Goal: Task Accomplishment & Management: Complete application form

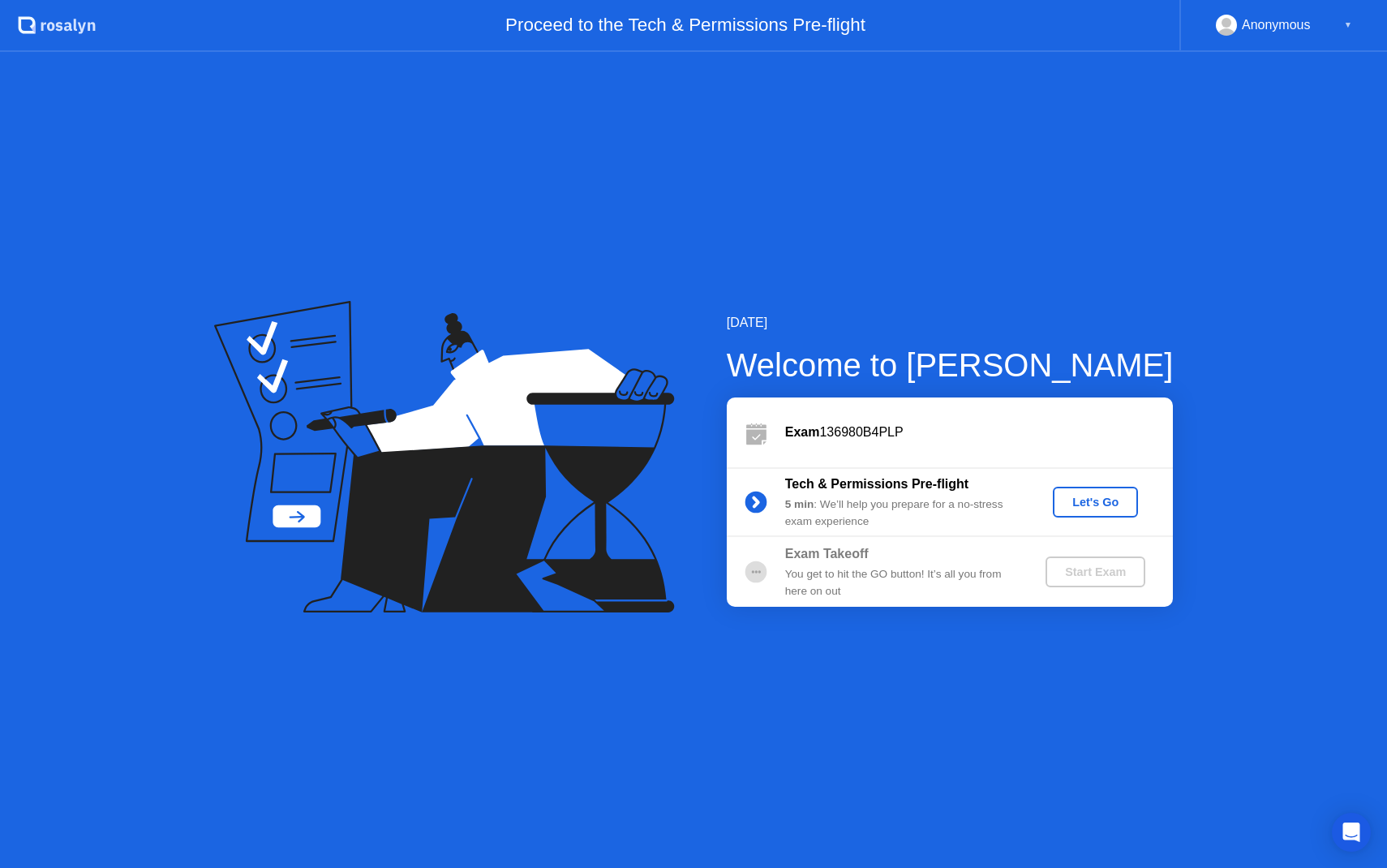
click at [1109, 500] on div "Let's Go" at bounding box center [1095, 502] width 72 height 13
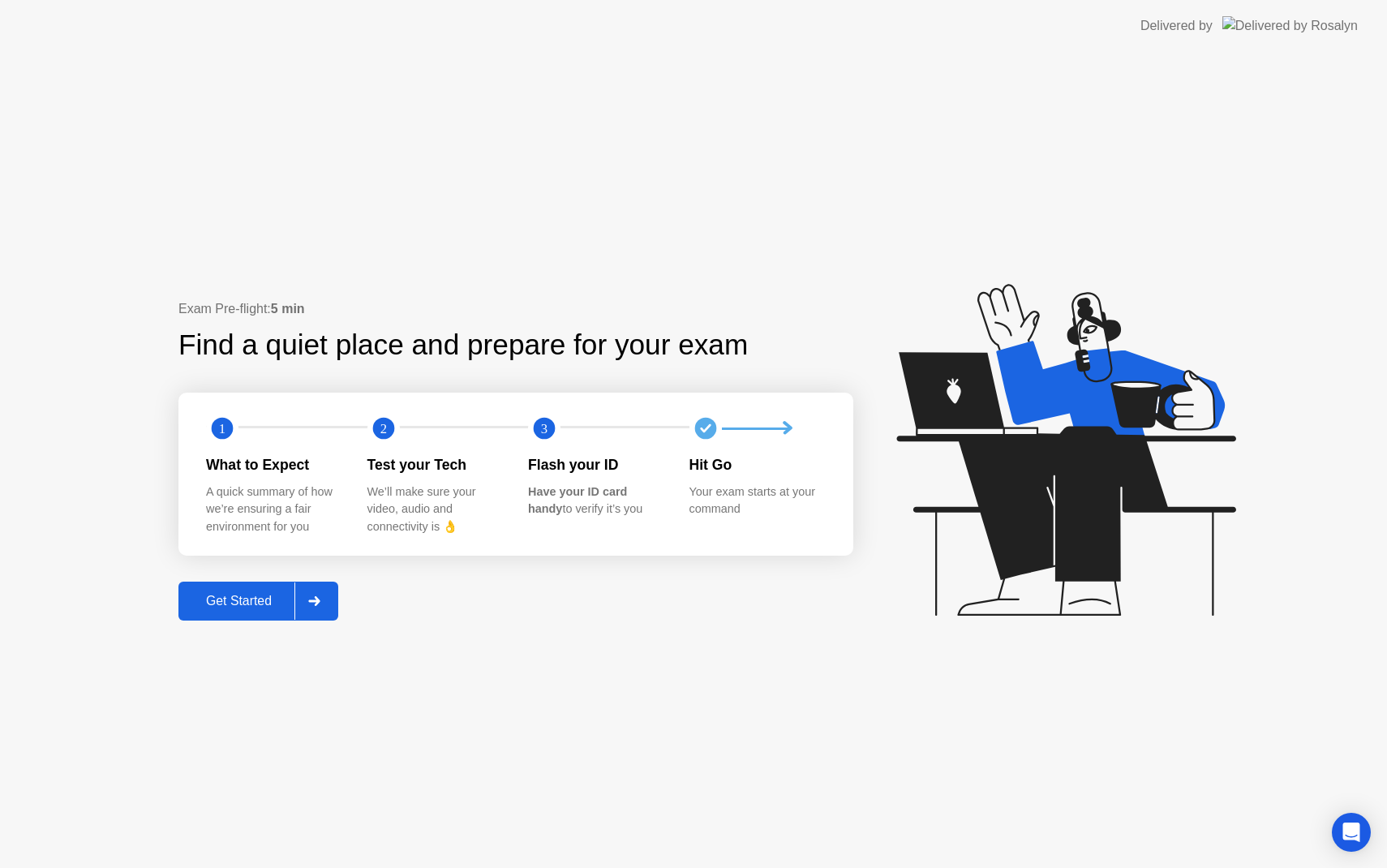
click at [404, 200] on div "Exam Pre-flight: 5 min Find a quiet place and prepare for your exam 1 2 3 What …" at bounding box center [693, 460] width 1387 height 816
click at [397, 201] on div "Exam Pre-flight: 5 min Find a quiet place and prepare for your exam 1 2 3 What …" at bounding box center [693, 460] width 1387 height 816
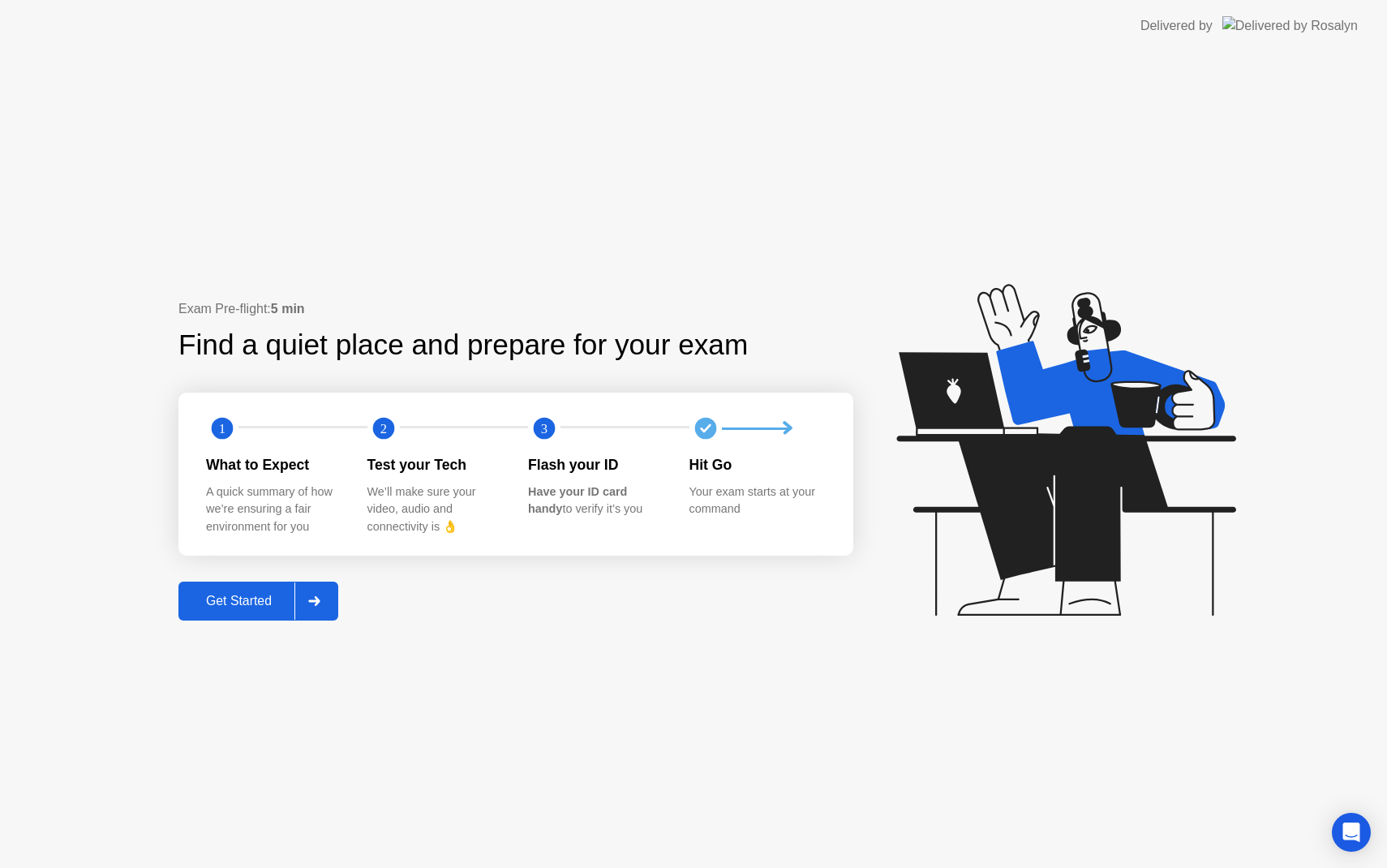
click at [1032, 111] on div "Exam Pre-flight: 5 min Find a quiet place and prepare for your exam 1 2 3 What …" at bounding box center [693, 460] width 1387 height 816
click at [1043, 153] on div "Exam Pre-flight: 5 min Find a quiet place and prepare for your exam 1 2 3 What …" at bounding box center [693, 460] width 1387 height 816
click at [266, 599] on div "Get Started" at bounding box center [238, 601] width 111 height 15
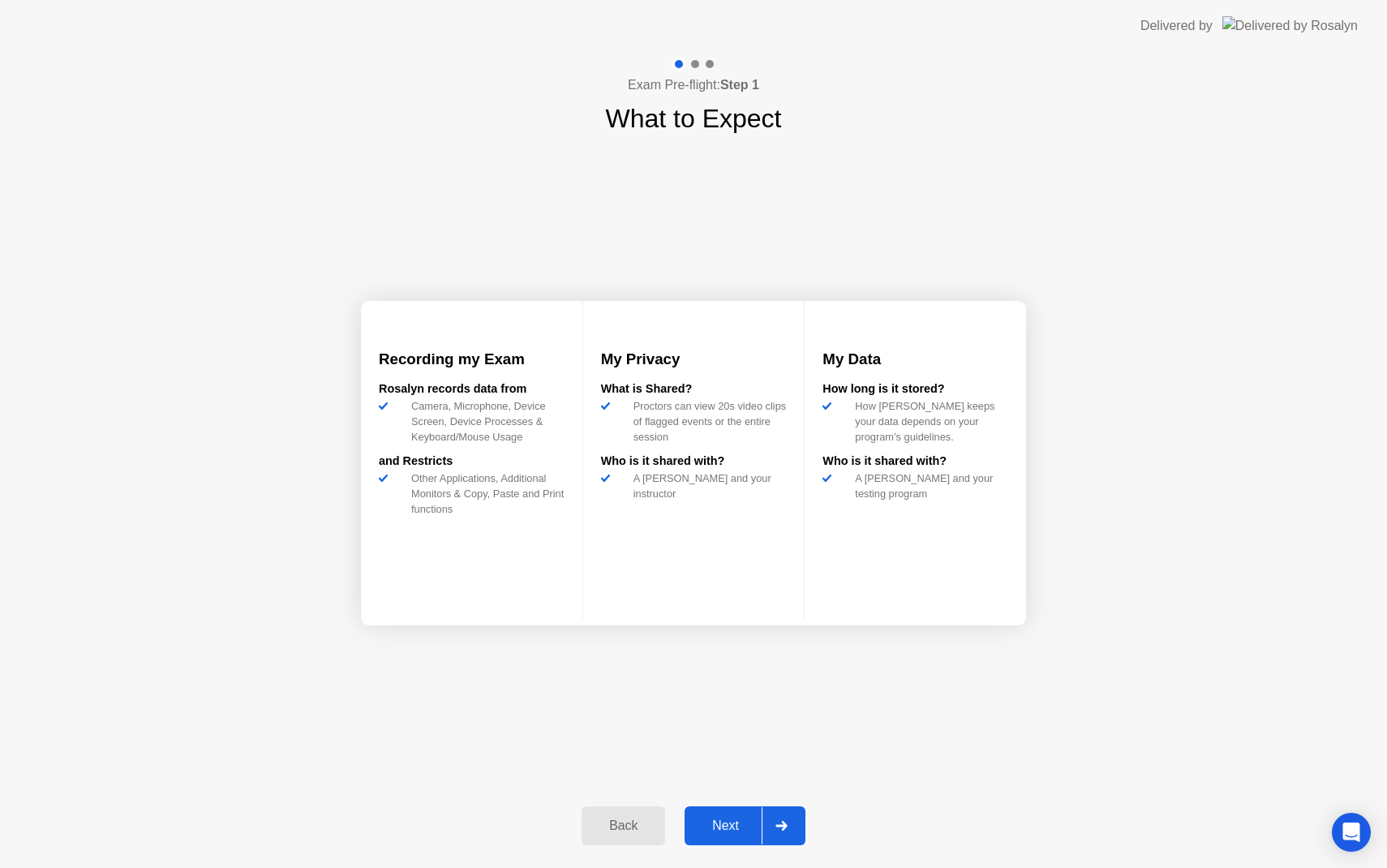
click at [729, 828] on div "Next" at bounding box center [725, 826] width 72 height 15
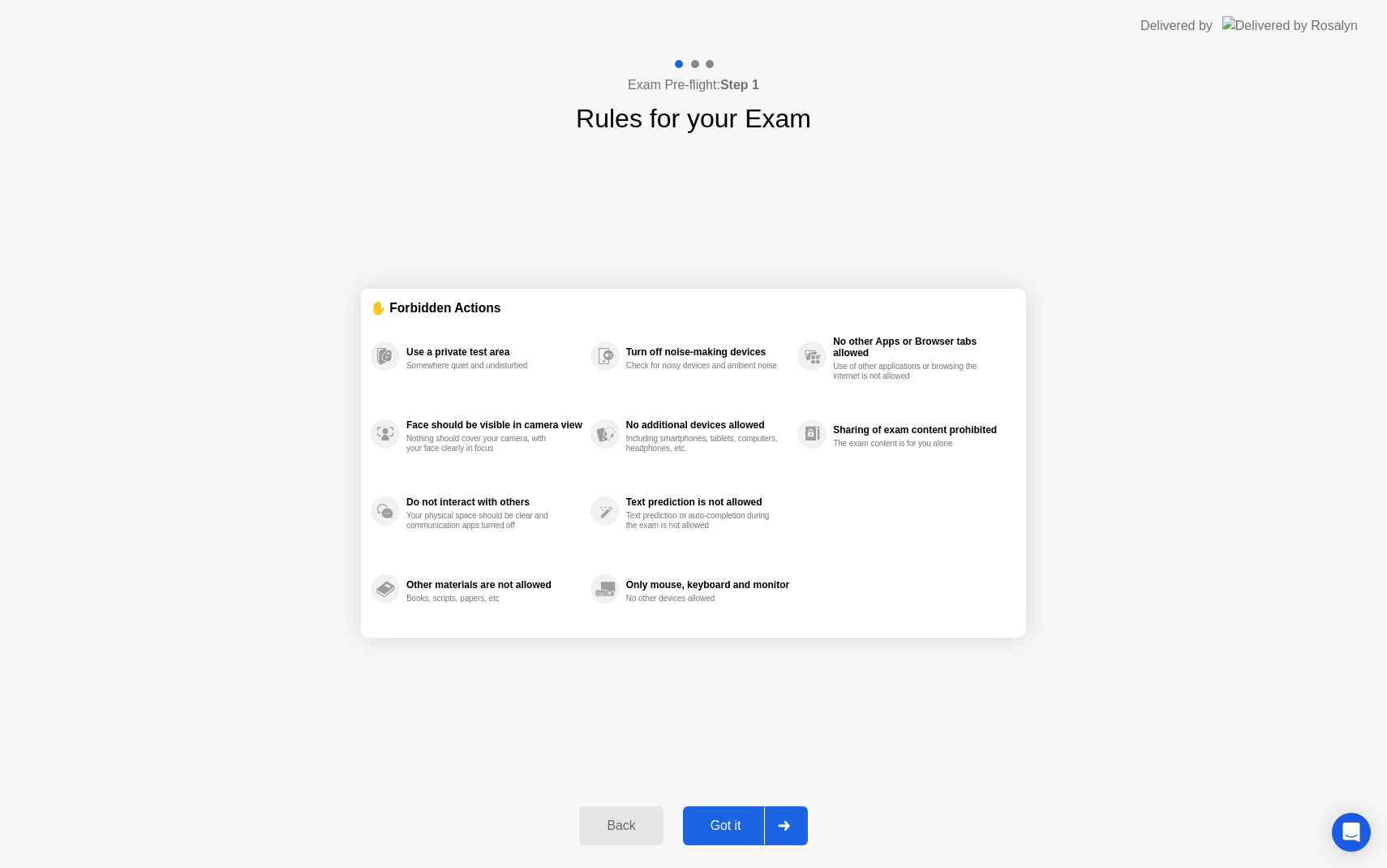
click at [738, 833] on div "Got it" at bounding box center [726, 826] width 76 height 15
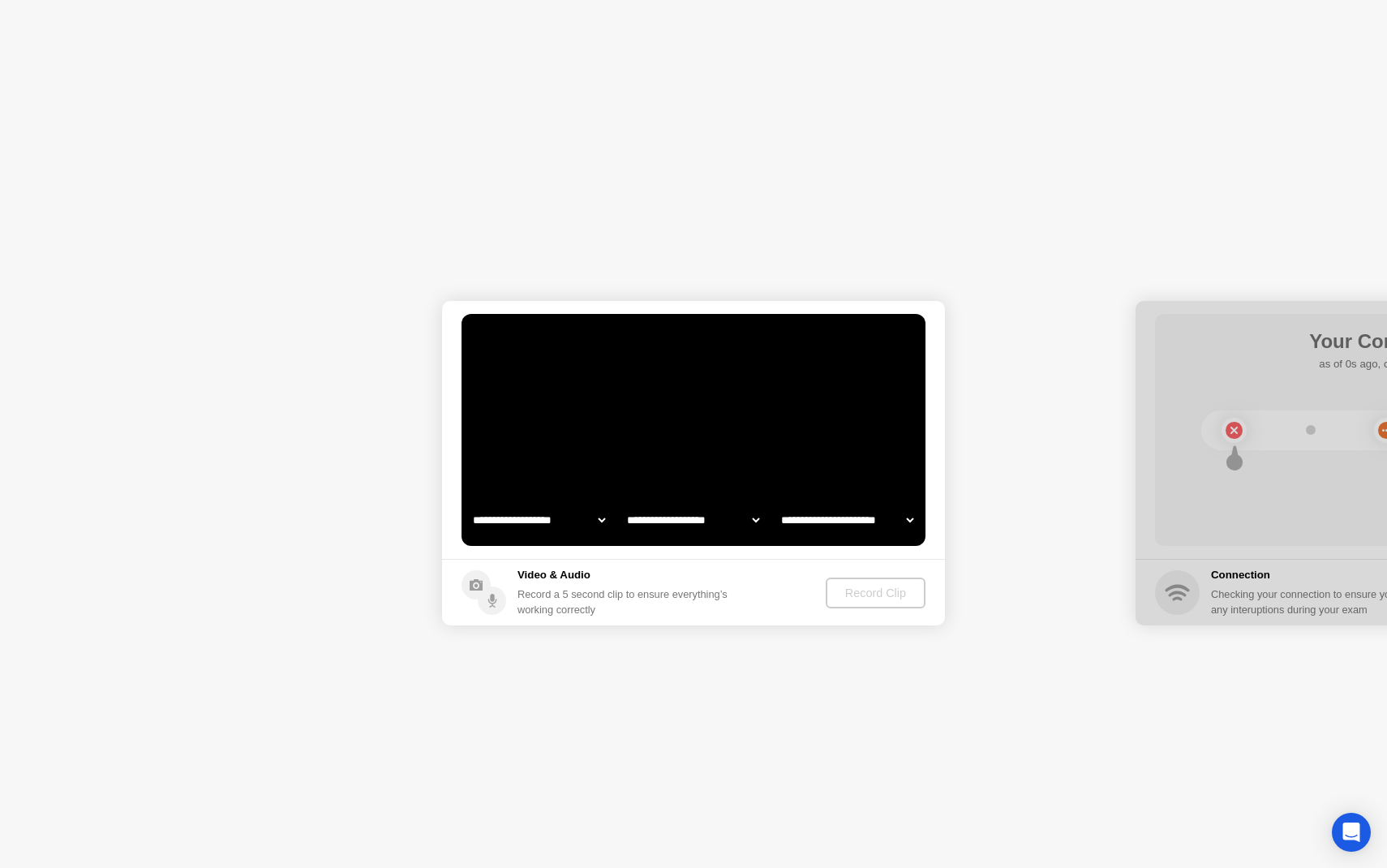
select select "**********"
select select "*******"
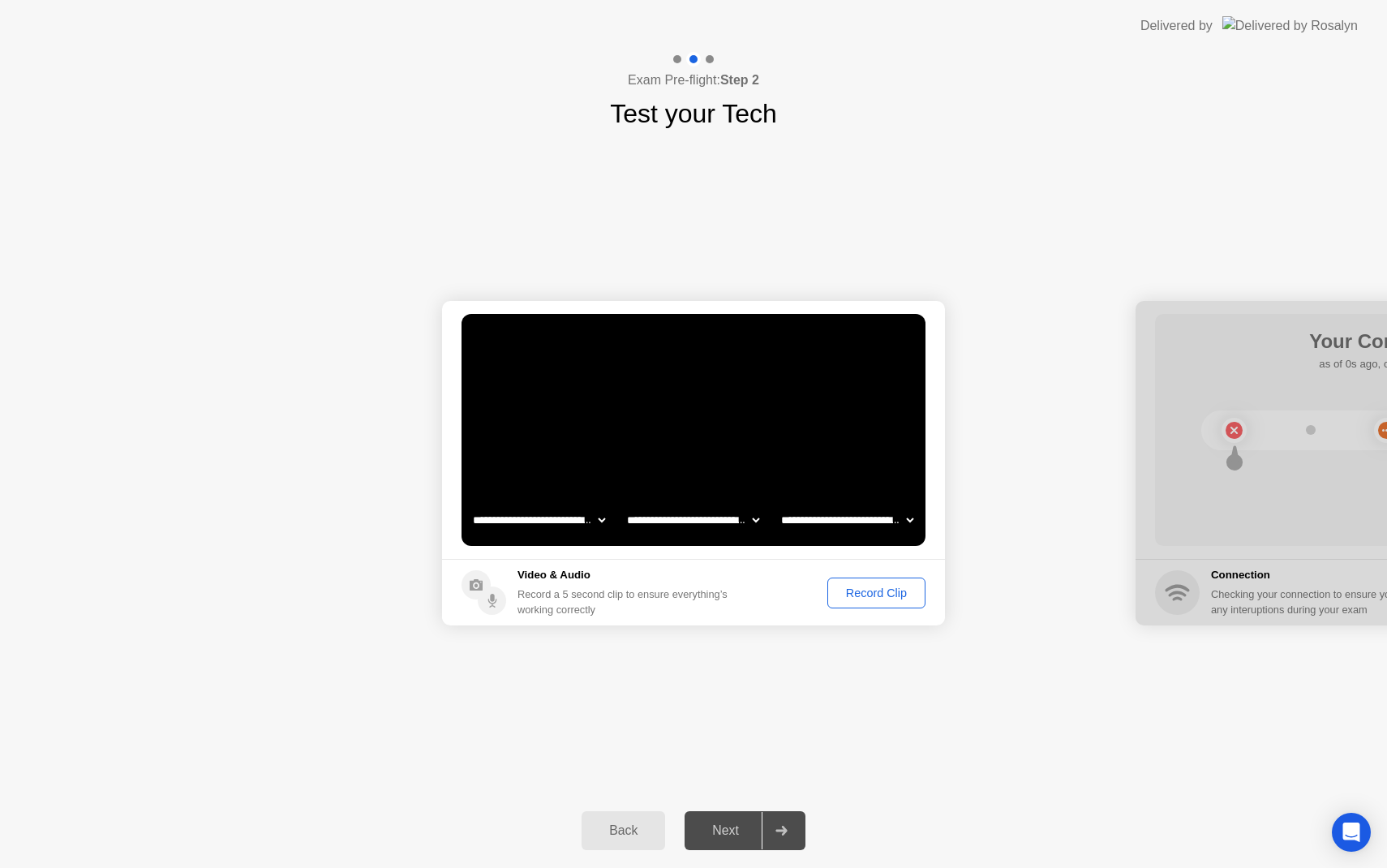
click at [739, 526] on select "**********" at bounding box center [693, 519] width 139 height 32
click at [800, 514] on select "**********" at bounding box center [847, 519] width 139 height 32
click at [764, 590] on footer "Video & Audio Record a 5 second clip to ensure everything’s working correctly R…" at bounding box center [693, 592] width 502 height 67
click at [854, 592] on div "Record Clip" at bounding box center [876, 593] width 87 height 13
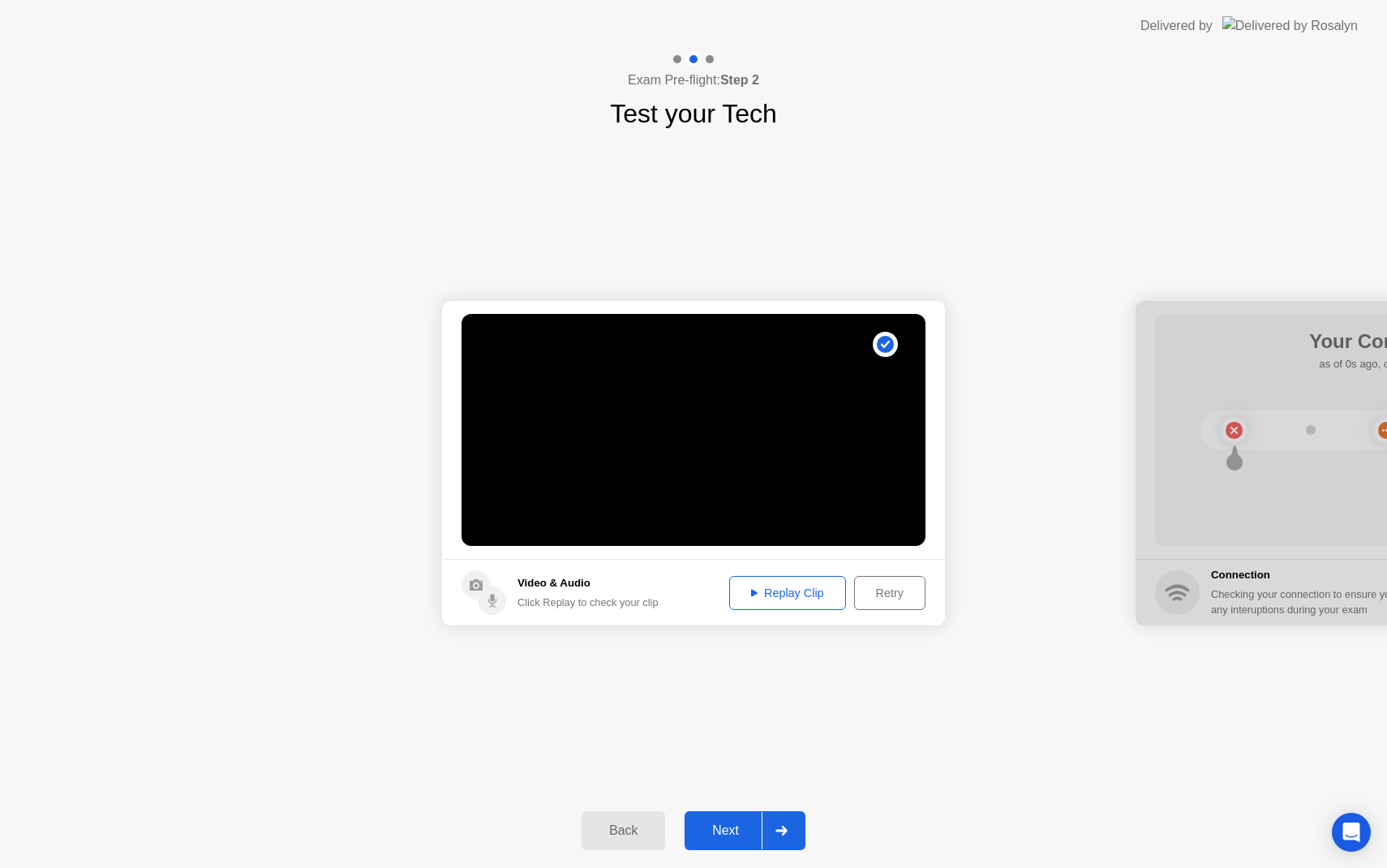
click at [809, 592] on div "Replay Clip" at bounding box center [788, 593] width 106 height 13
click at [732, 833] on div "Next" at bounding box center [725, 831] width 72 height 15
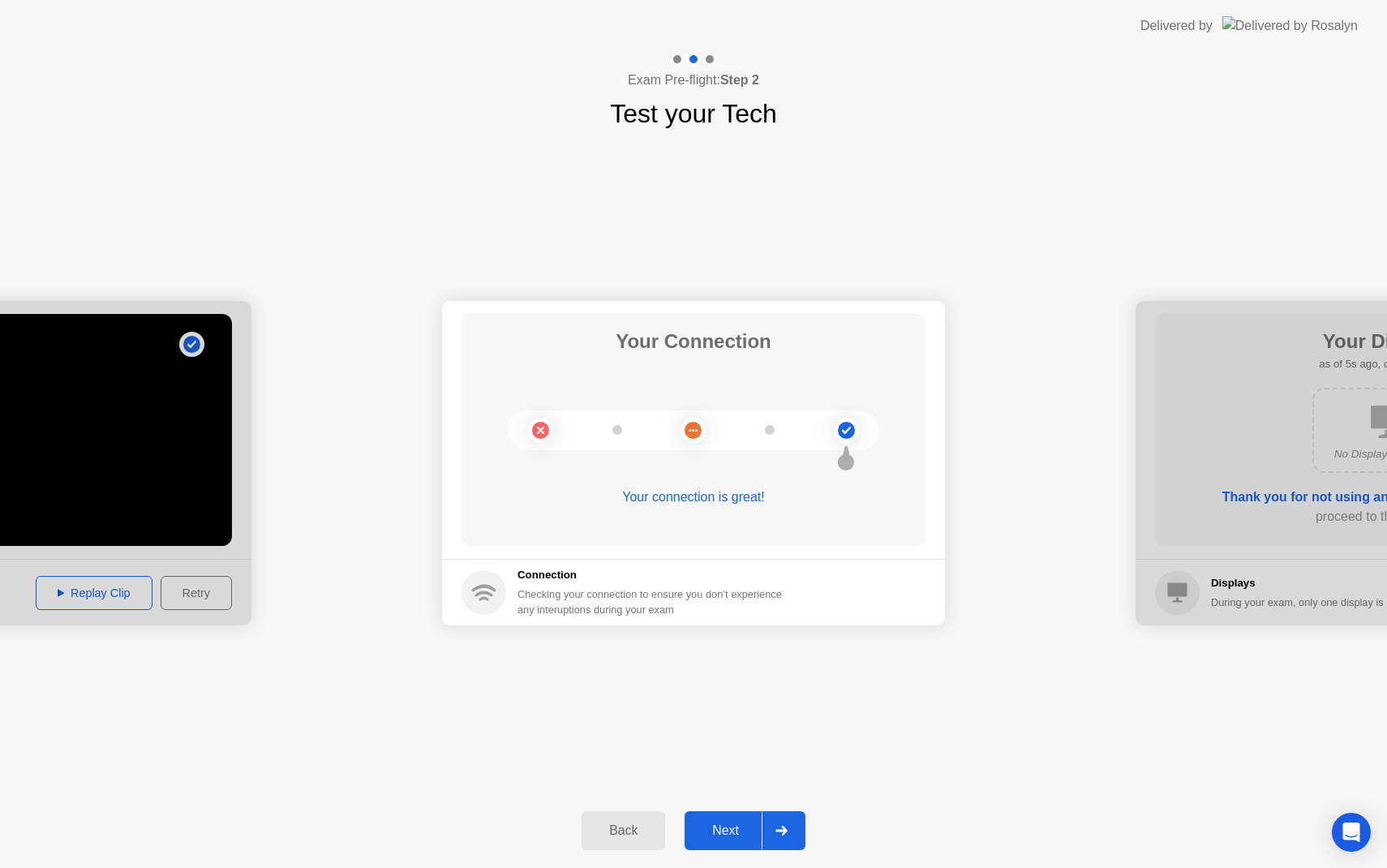
click at [732, 833] on div "Next" at bounding box center [725, 831] width 72 height 15
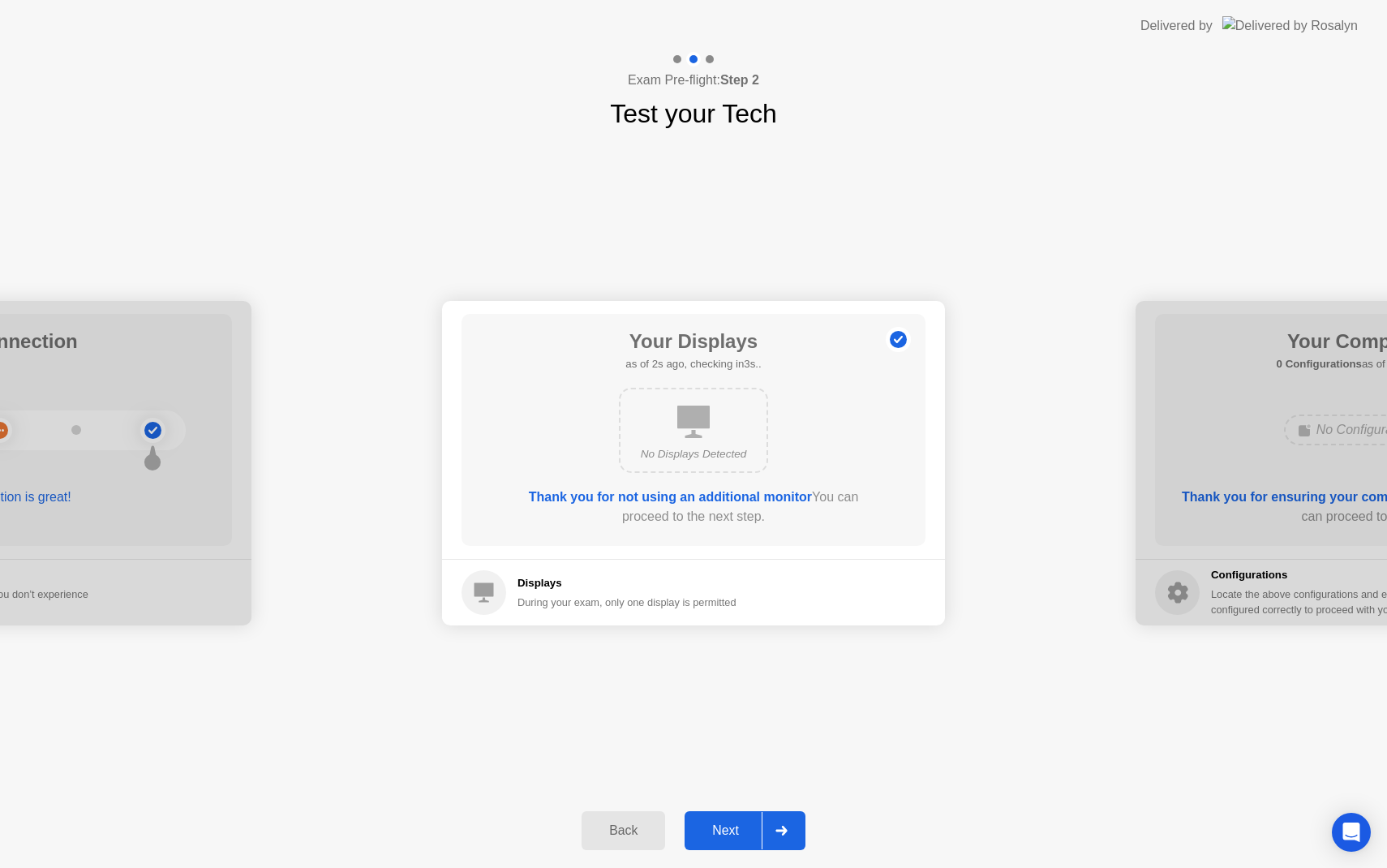
click at [732, 835] on div "Next" at bounding box center [725, 831] width 72 height 15
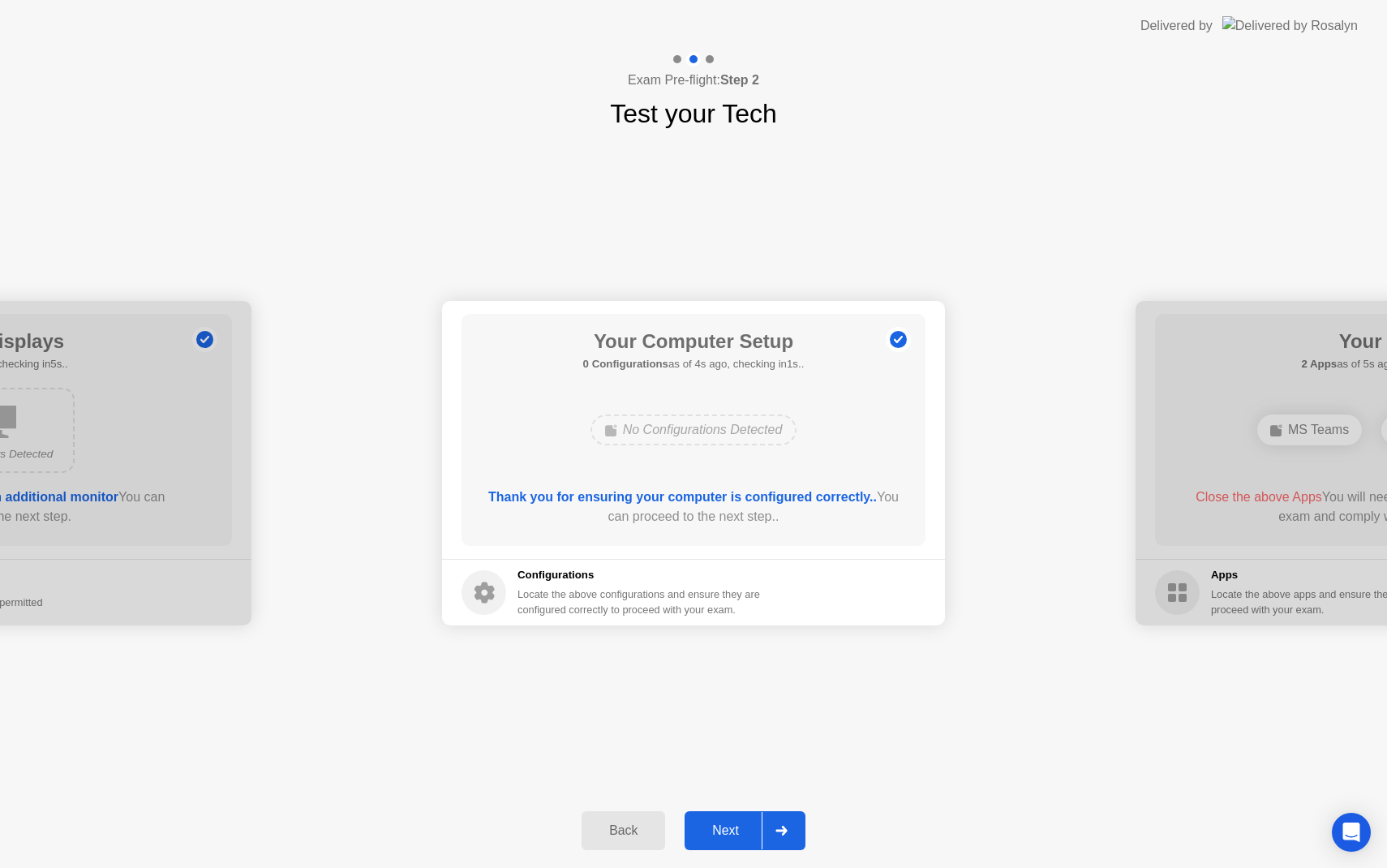
click at [732, 836] on div "Next" at bounding box center [725, 831] width 72 height 15
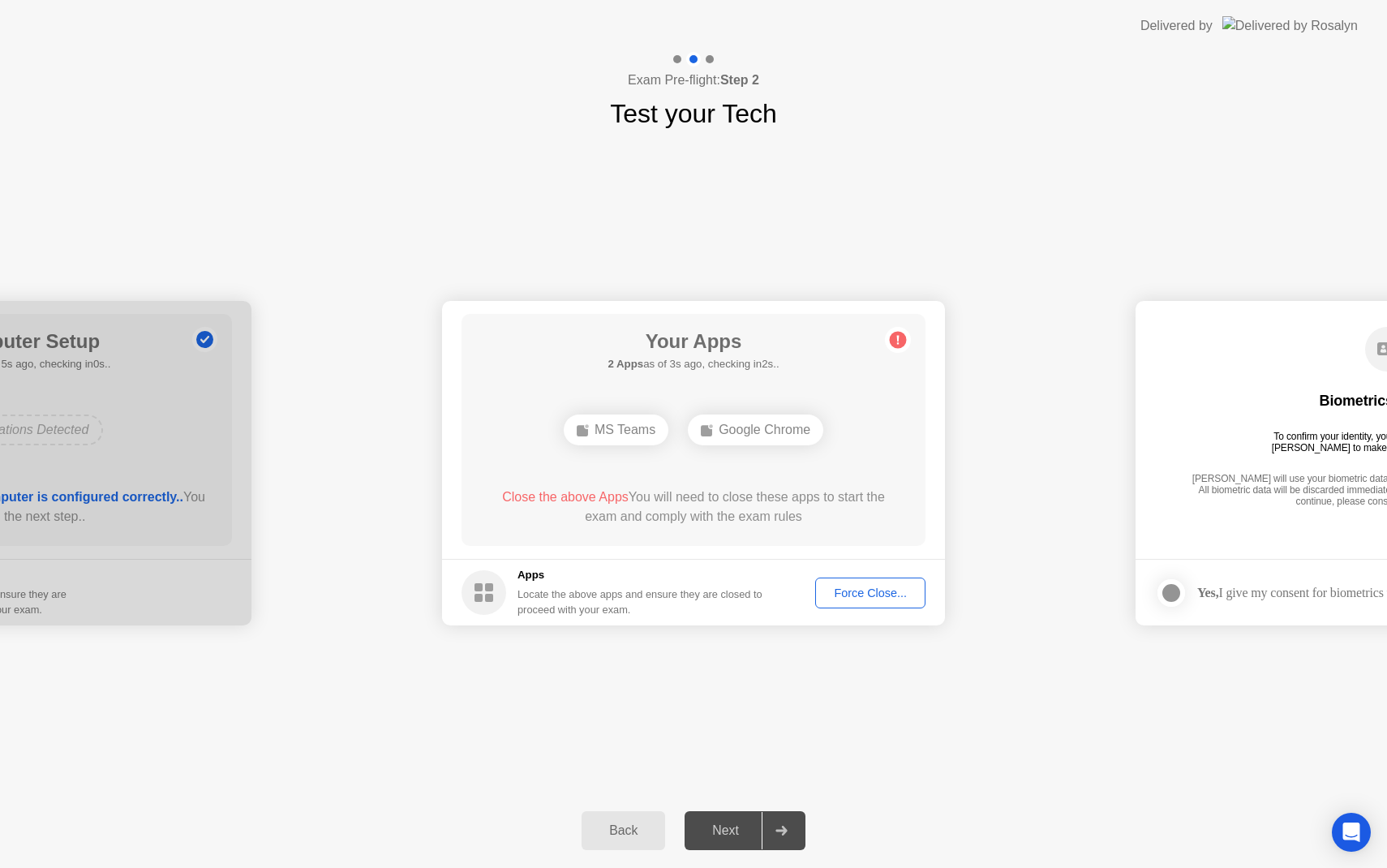
click at [862, 593] on div "Force Close..." at bounding box center [870, 593] width 99 height 13
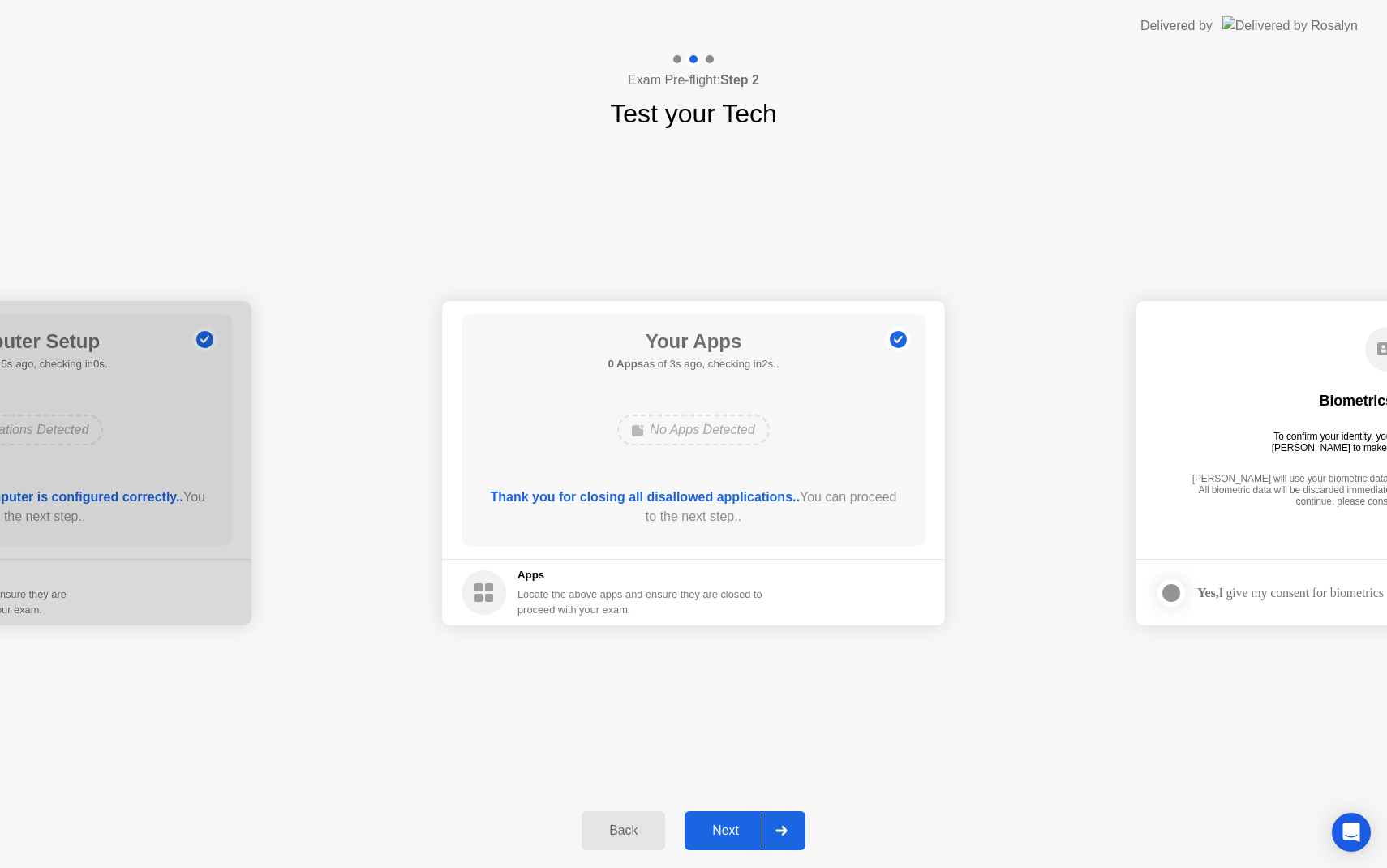
click at [712, 820] on button "Next" at bounding box center [745, 830] width 120 height 39
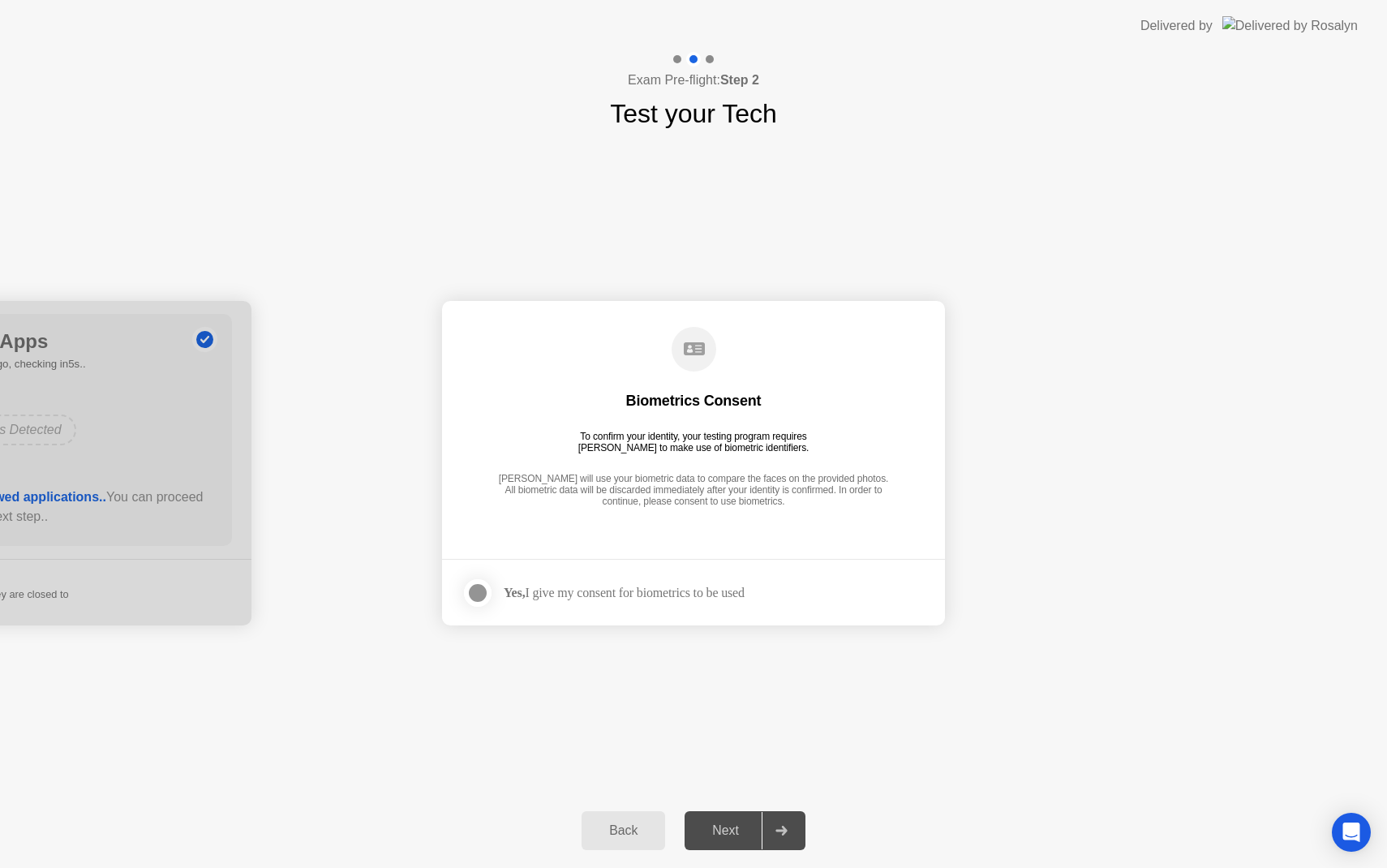
click at [473, 597] on div at bounding box center [478, 593] width 20 height 20
click at [718, 830] on div "Next" at bounding box center [725, 831] width 72 height 15
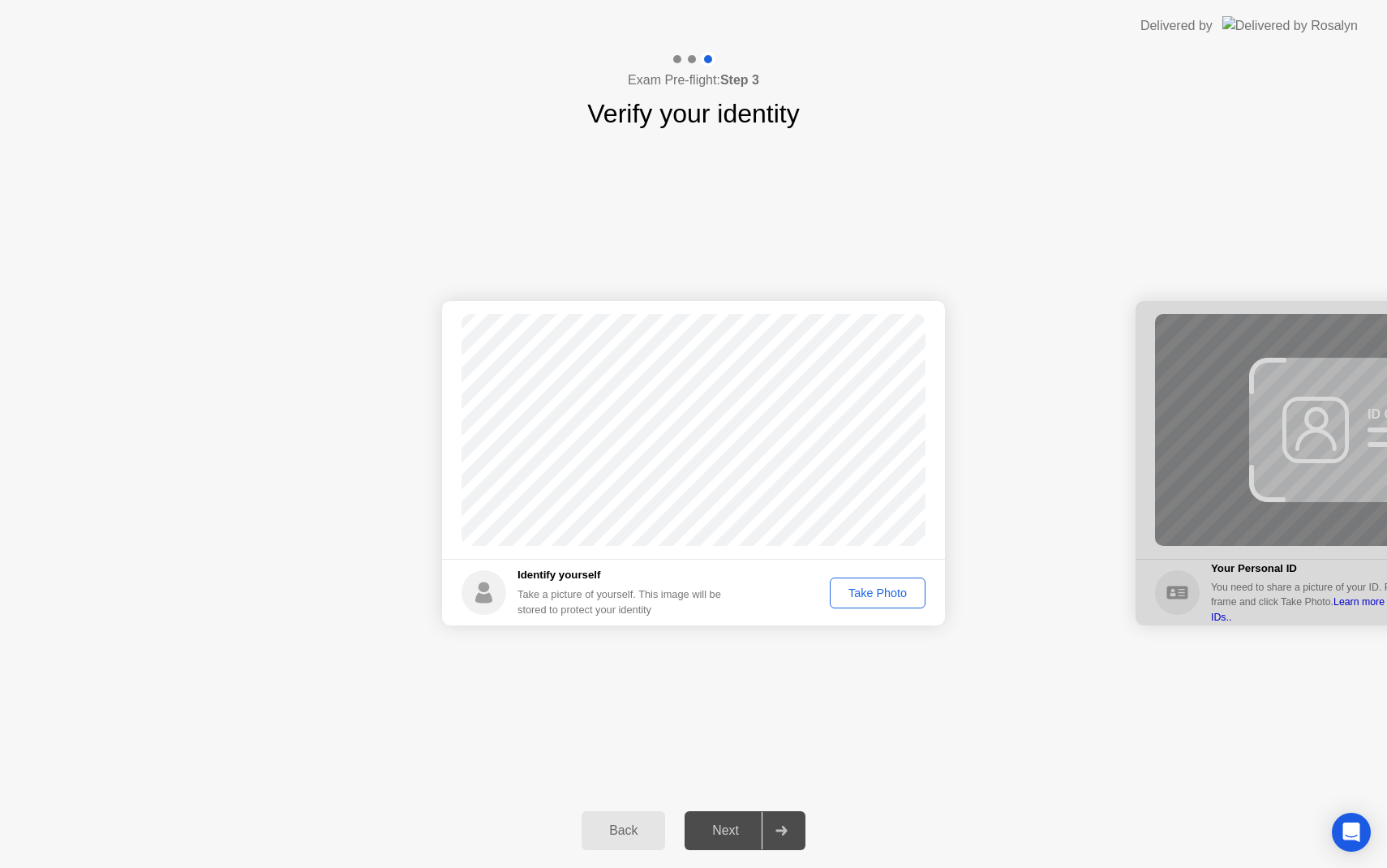
click at [870, 594] on div "Take Photo" at bounding box center [877, 593] width 84 height 13
click at [729, 833] on div "Next" at bounding box center [725, 831] width 72 height 15
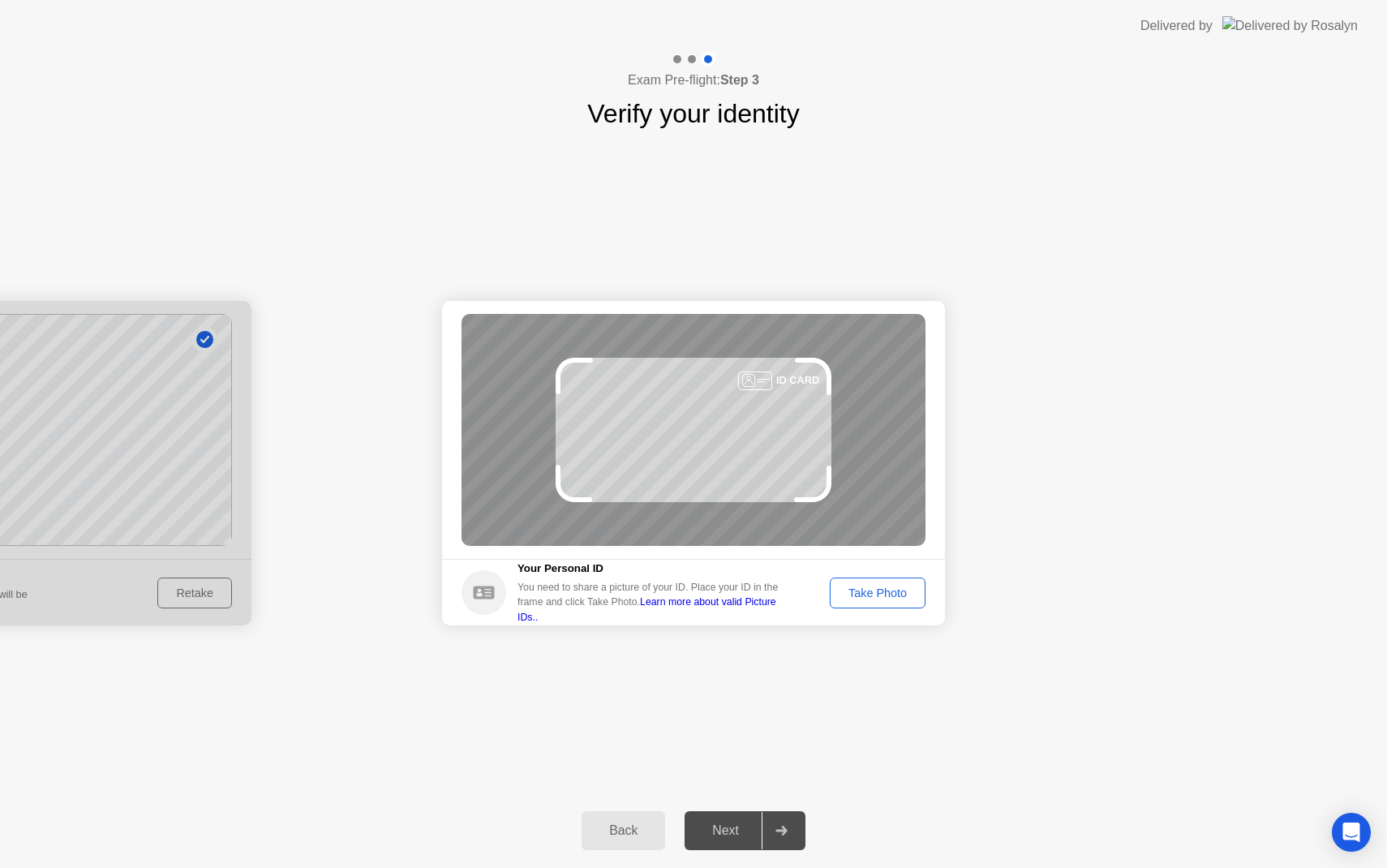
click at [837, 594] on div "Take Photo" at bounding box center [877, 593] width 84 height 13
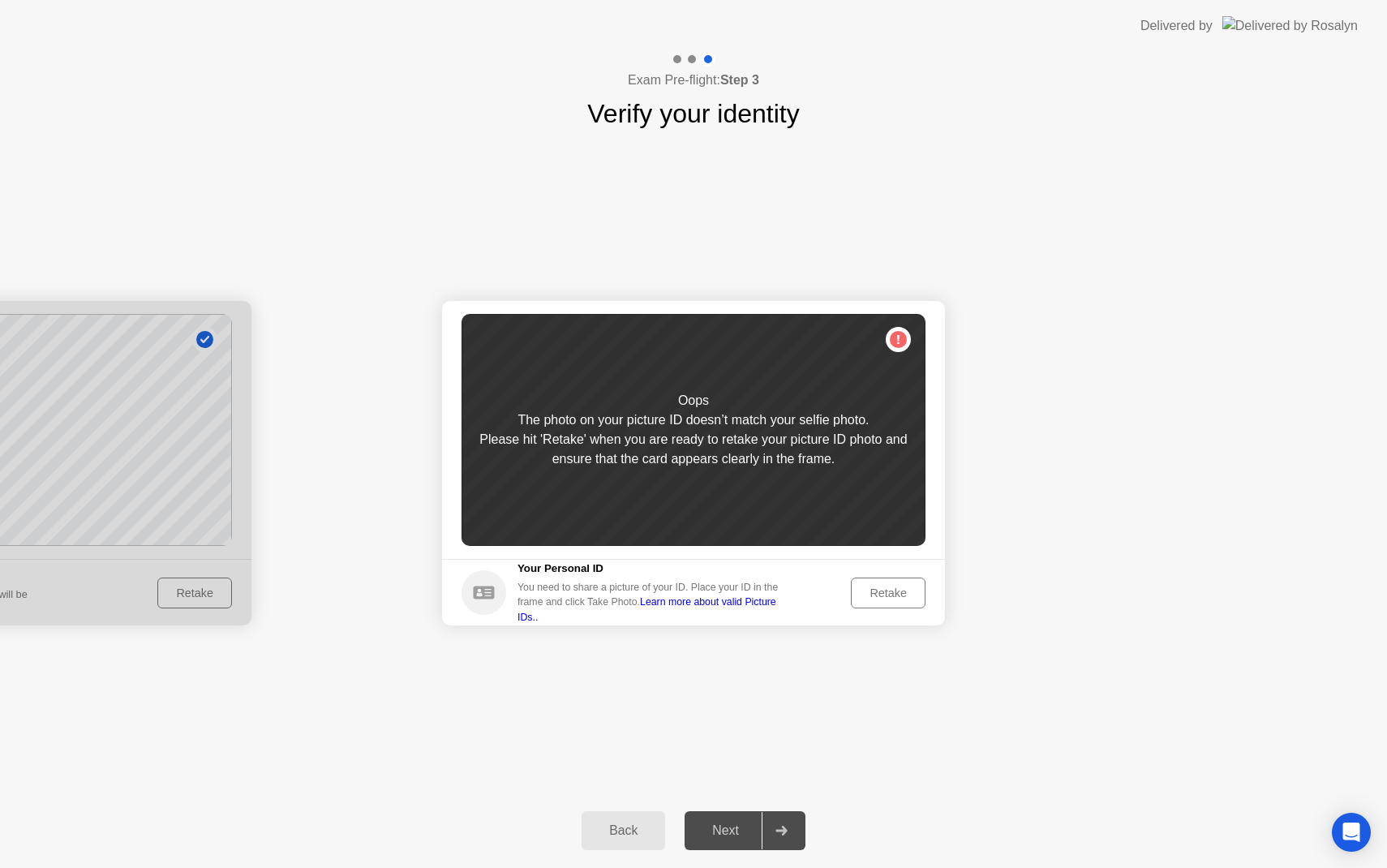
click at [866, 588] on div "Retake" at bounding box center [888, 593] width 64 height 13
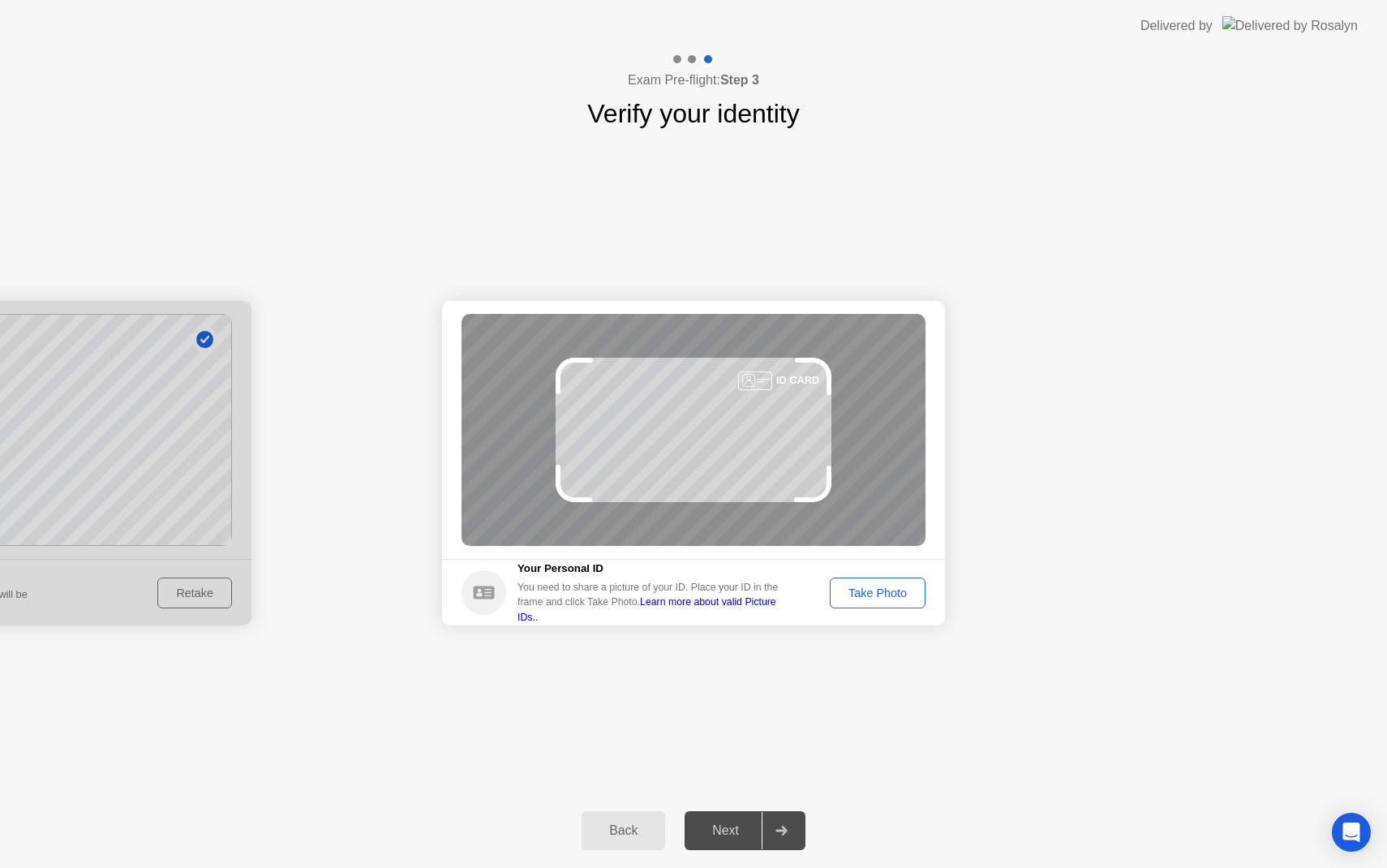
click at [876, 594] on div "Take Photo" at bounding box center [877, 593] width 84 height 13
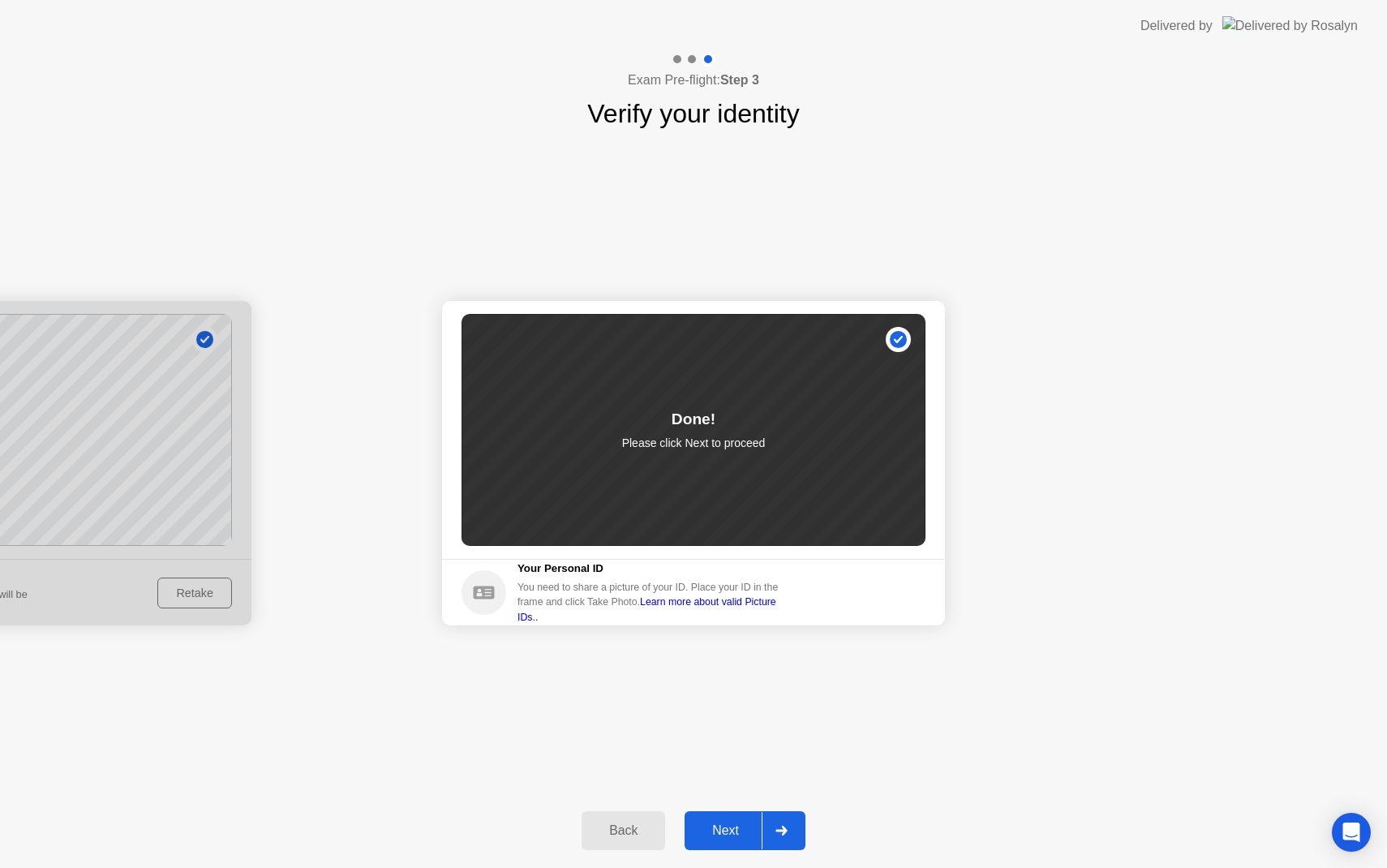
click at [726, 829] on div "Next" at bounding box center [725, 831] width 72 height 15
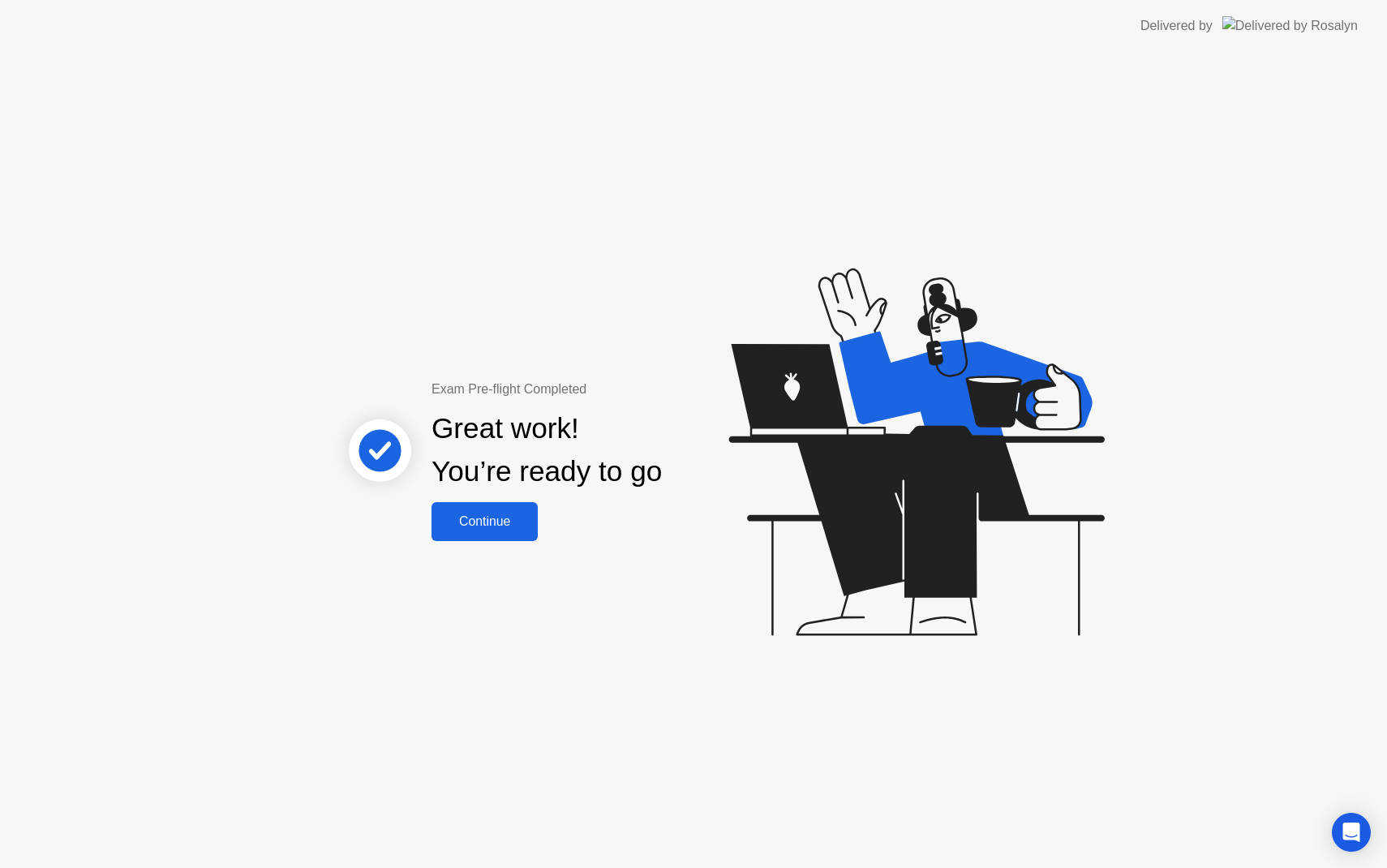
click at [488, 526] on div "Continue" at bounding box center [484, 521] width 97 height 15
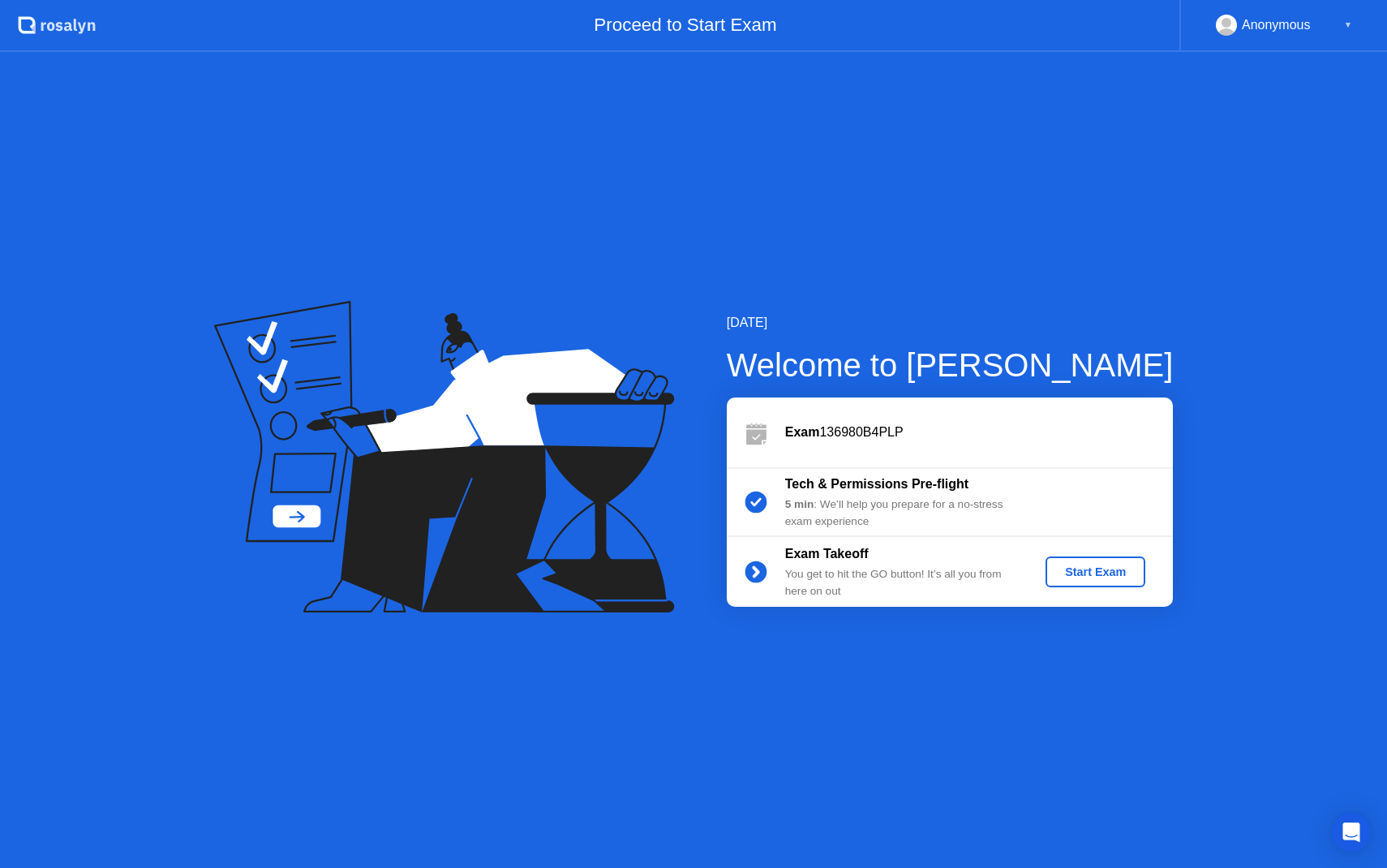
click at [1106, 574] on div "Start Exam" at bounding box center [1095, 572] width 87 height 13
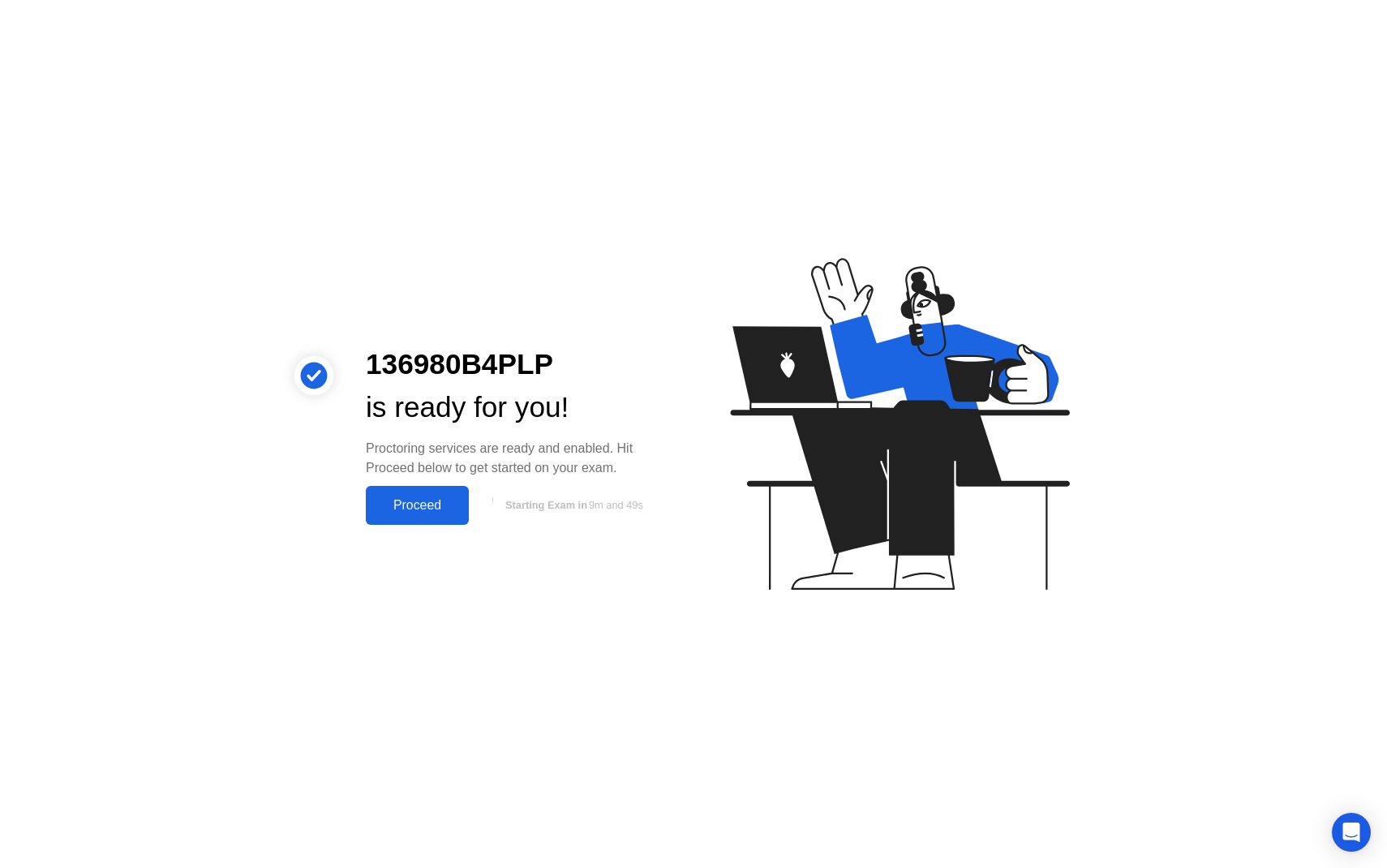
click at [425, 508] on div "Proceed" at bounding box center [417, 506] width 93 height 15
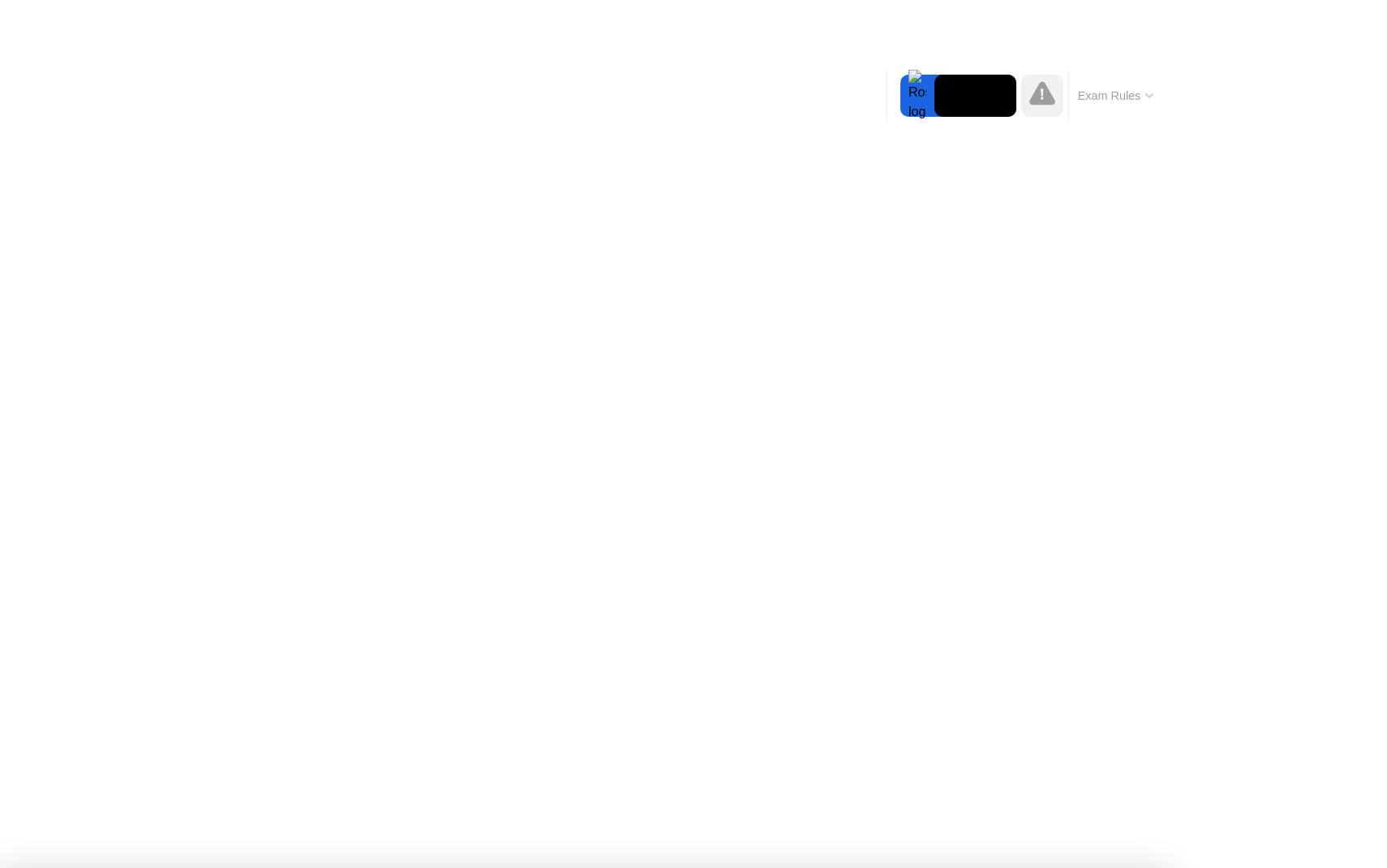
click at [1300, 867] on div at bounding box center [693, 868] width 1387 height 0
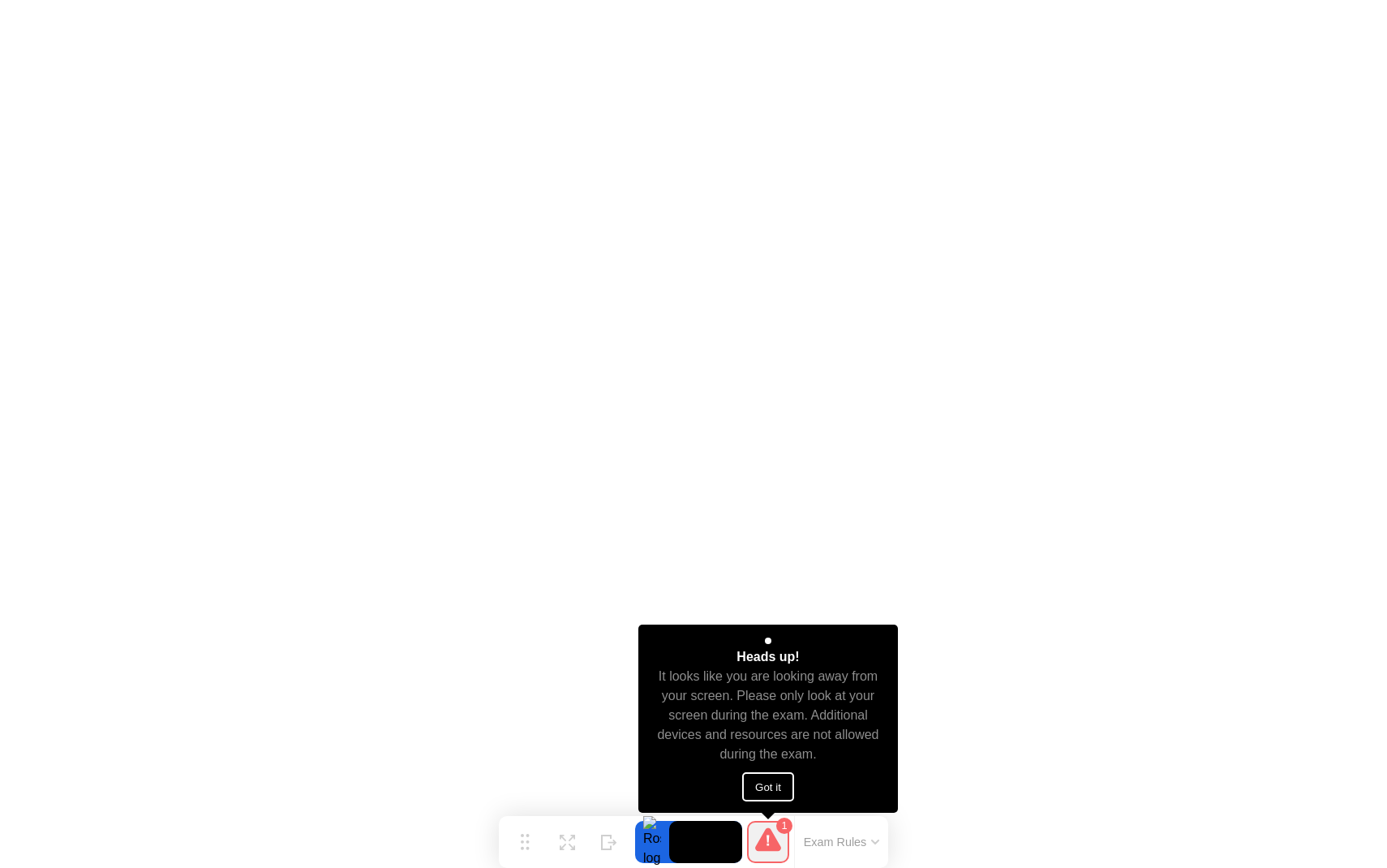
click at [771, 783] on button "Got it" at bounding box center [767, 786] width 52 height 29
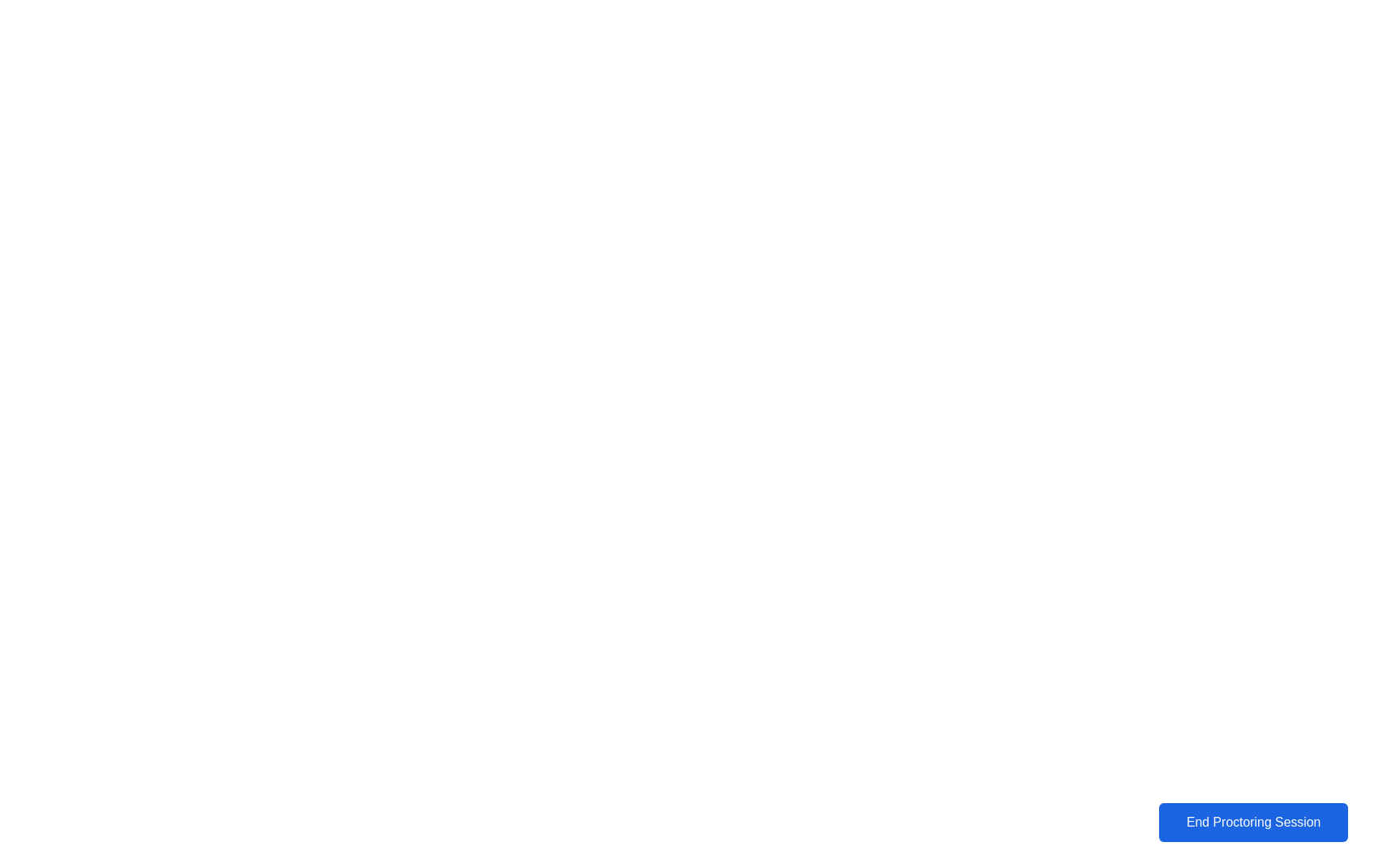
click at [1235, 822] on div "End Proctoring Session" at bounding box center [1253, 823] width 179 height 15
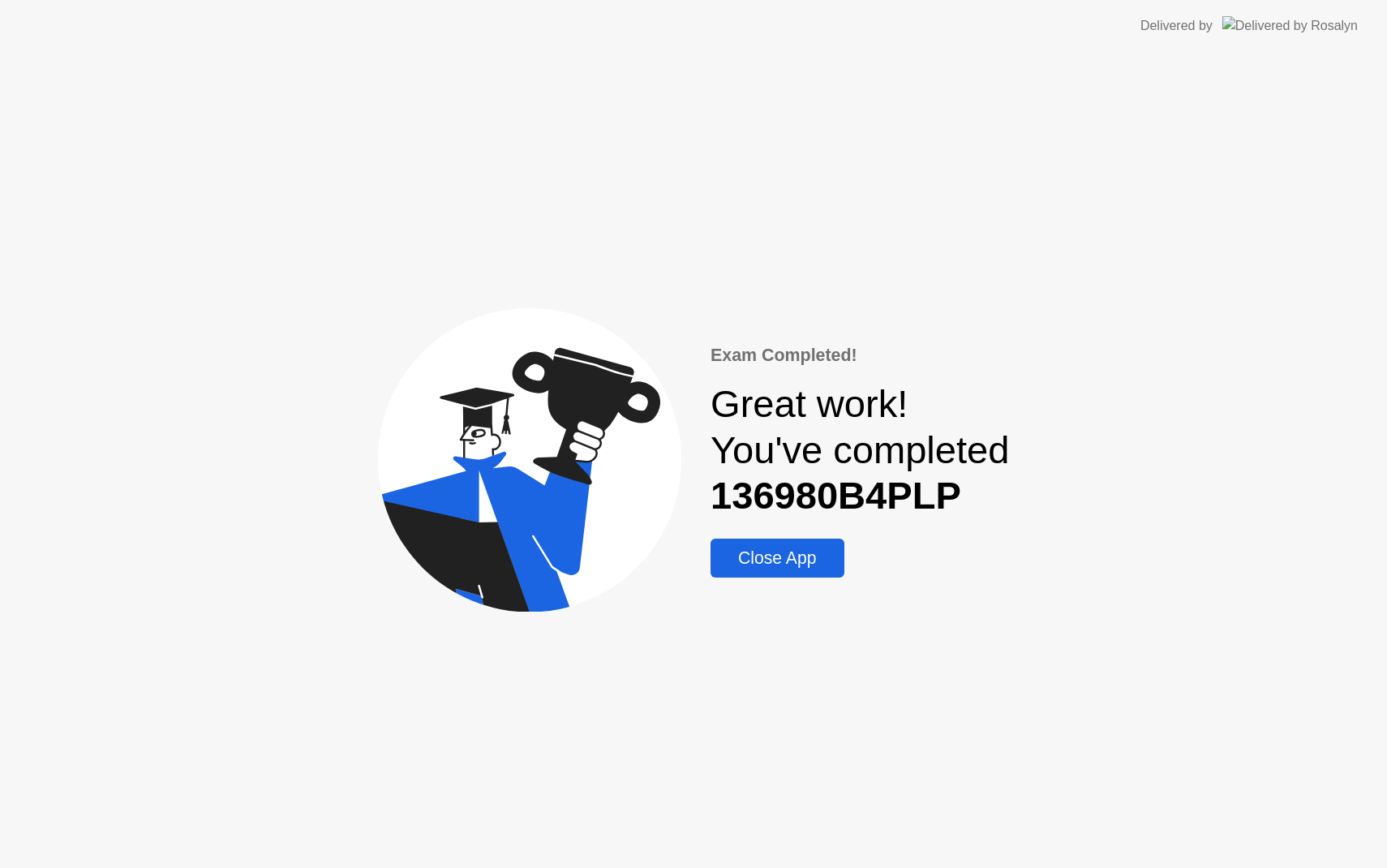
click at [771, 560] on div "Close App" at bounding box center [777, 558] width 124 height 20
